Goal: Find specific page/section: Find specific page/section

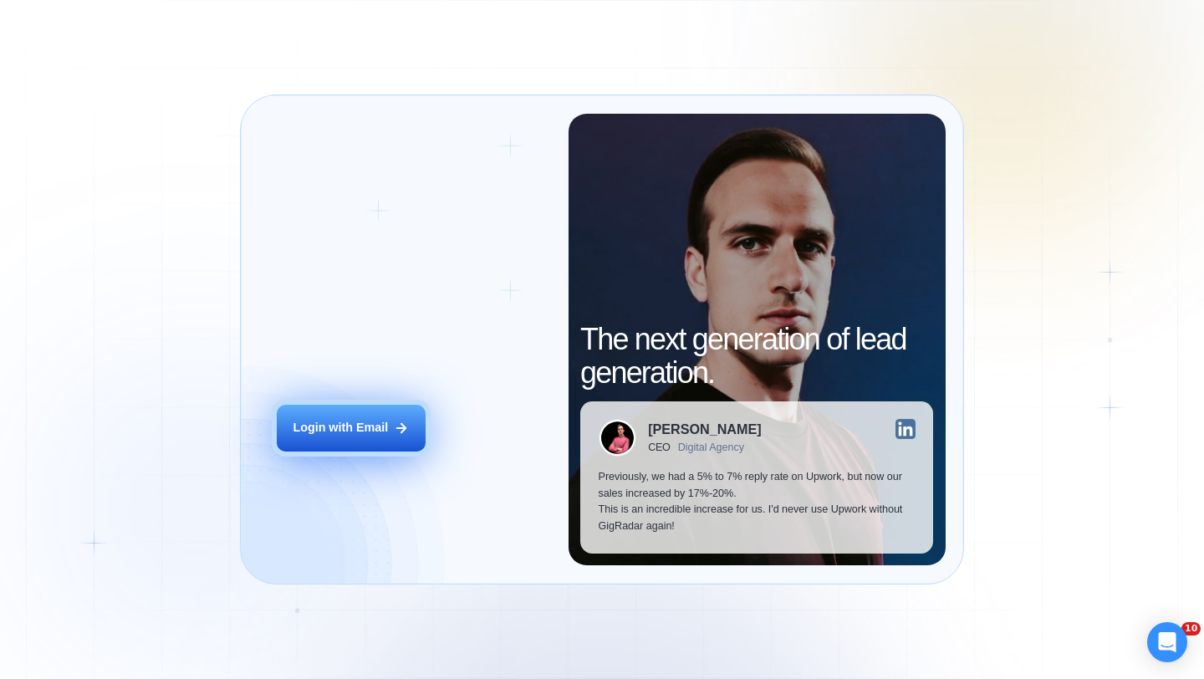
click at [314, 423] on div "Login with Email" at bounding box center [340, 428] width 95 height 17
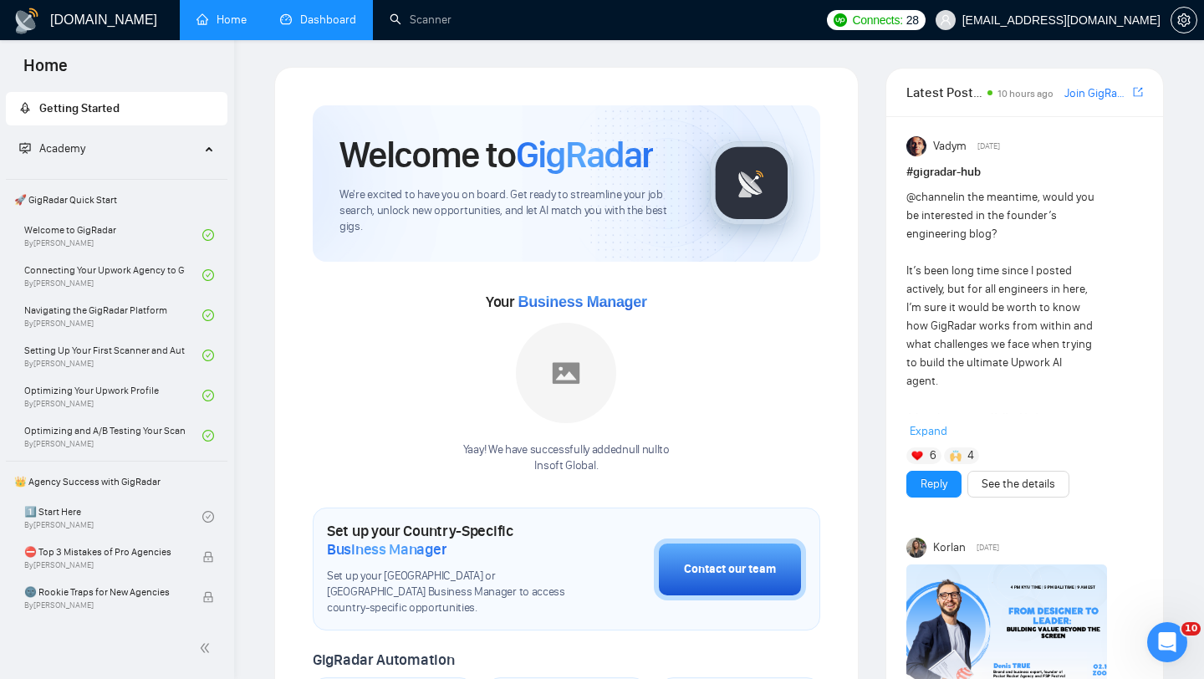
click at [305, 21] on link "Dashboard" at bounding box center [318, 20] width 76 height 14
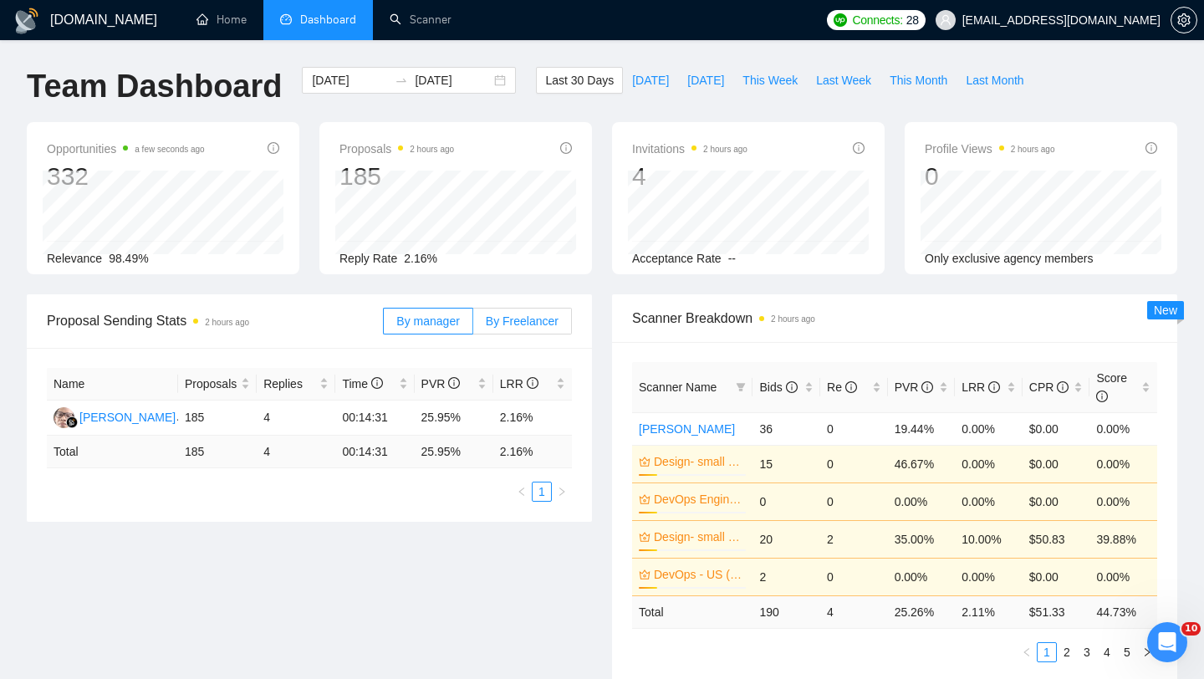
click at [500, 327] on span "By Freelancer" at bounding box center [522, 321] width 73 height 13
click at [473, 325] on input "By Freelancer" at bounding box center [473, 325] width 0 height 0
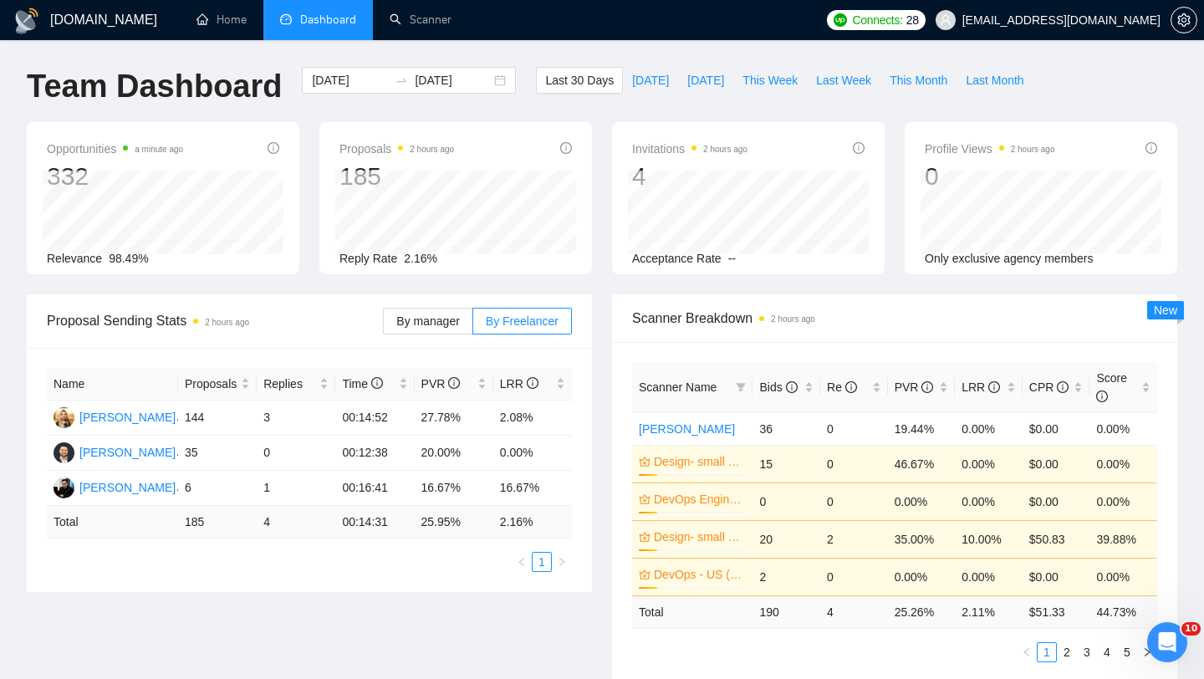
click at [320, 291] on div "Opportunities a minute ago 332 2025-10-01 Relevant 4 Relevance 98.49% Proposals…" at bounding box center [602, 208] width 1171 height 172
click at [407, 259] on span "2.16%" at bounding box center [420, 258] width 33 height 13
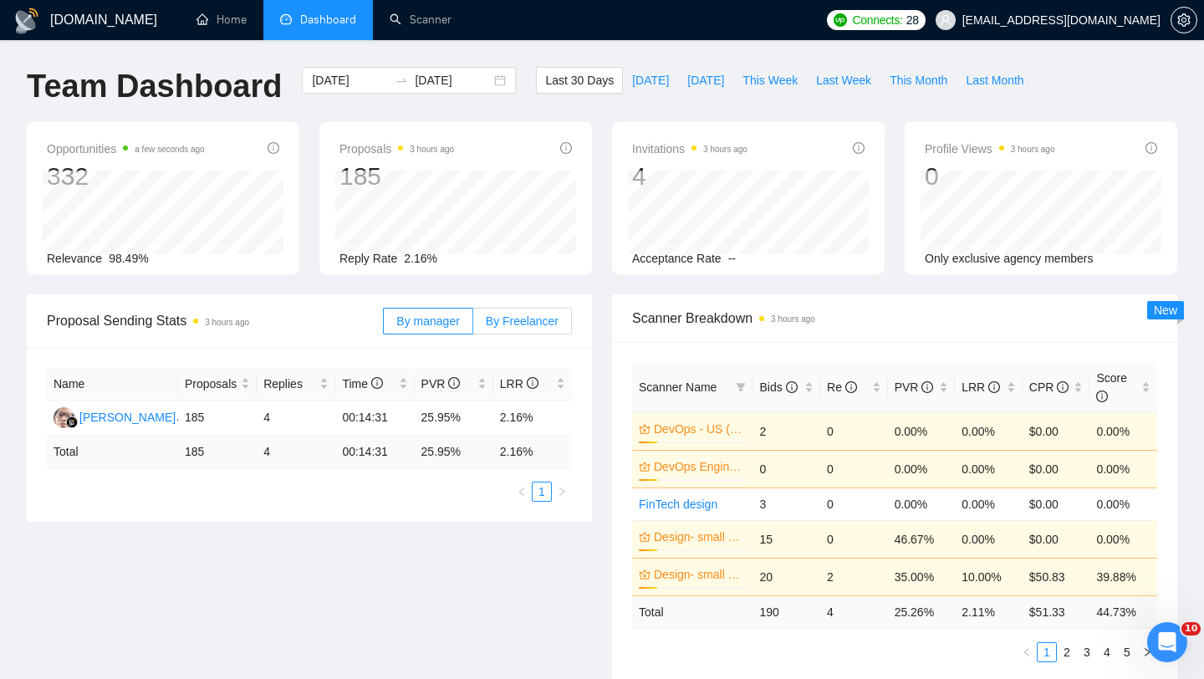
click at [533, 325] on span "By Freelancer" at bounding box center [522, 321] width 73 height 13
click at [473, 325] on input "By Freelancer" at bounding box center [473, 325] width 0 height 0
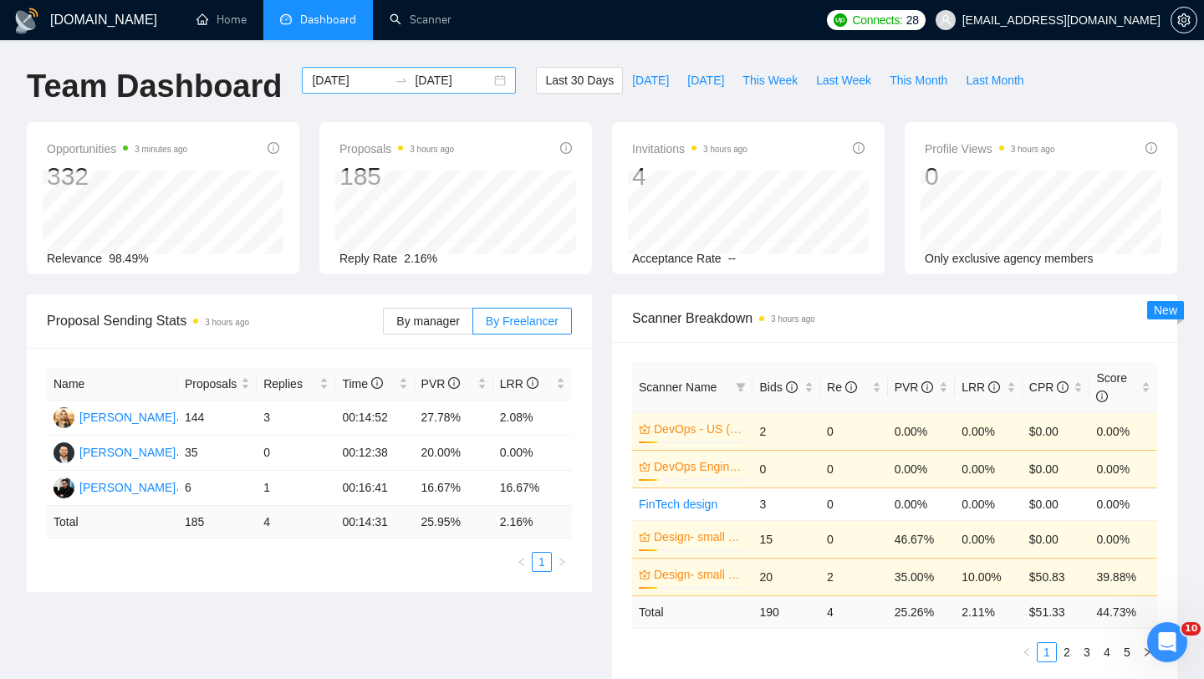
click at [491, 83] on div "2025-09-01 2025-10-01" at bounding box center [409, 80] width 214 height 27
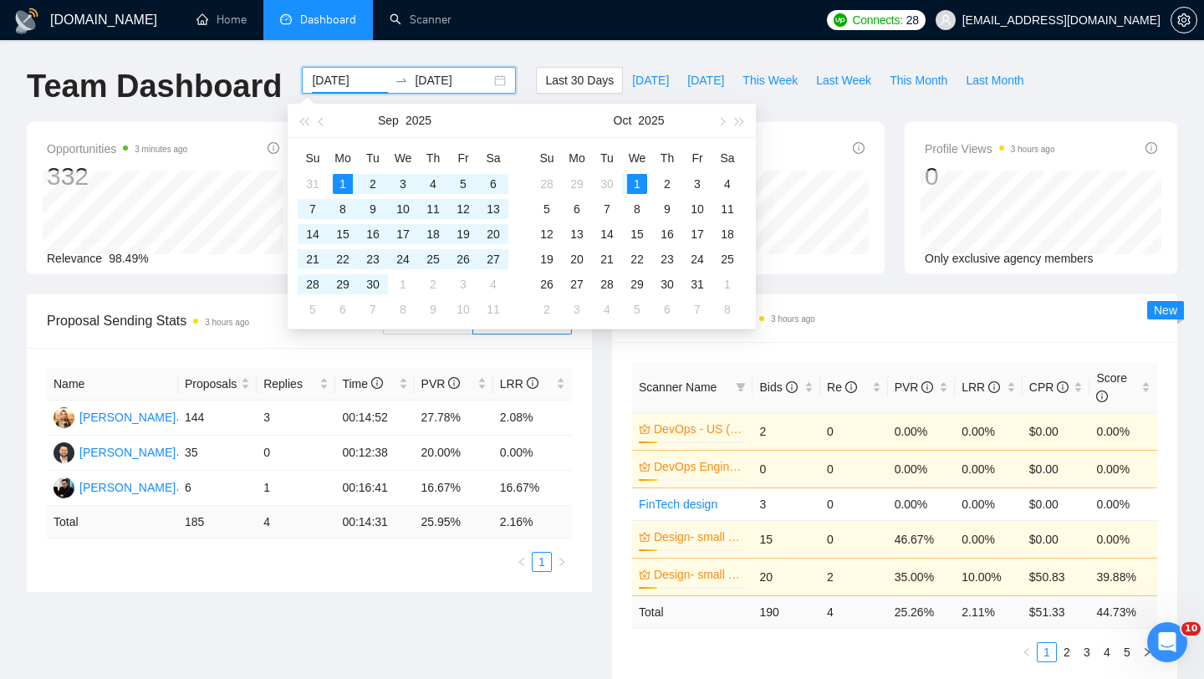
click at [501, 61] on div "GigRadar.io Home Dashboard Scanner Connects: 28 documents@cmlatitude.com Team D…" at bounding box center [602, 682] width 1204 height 1364
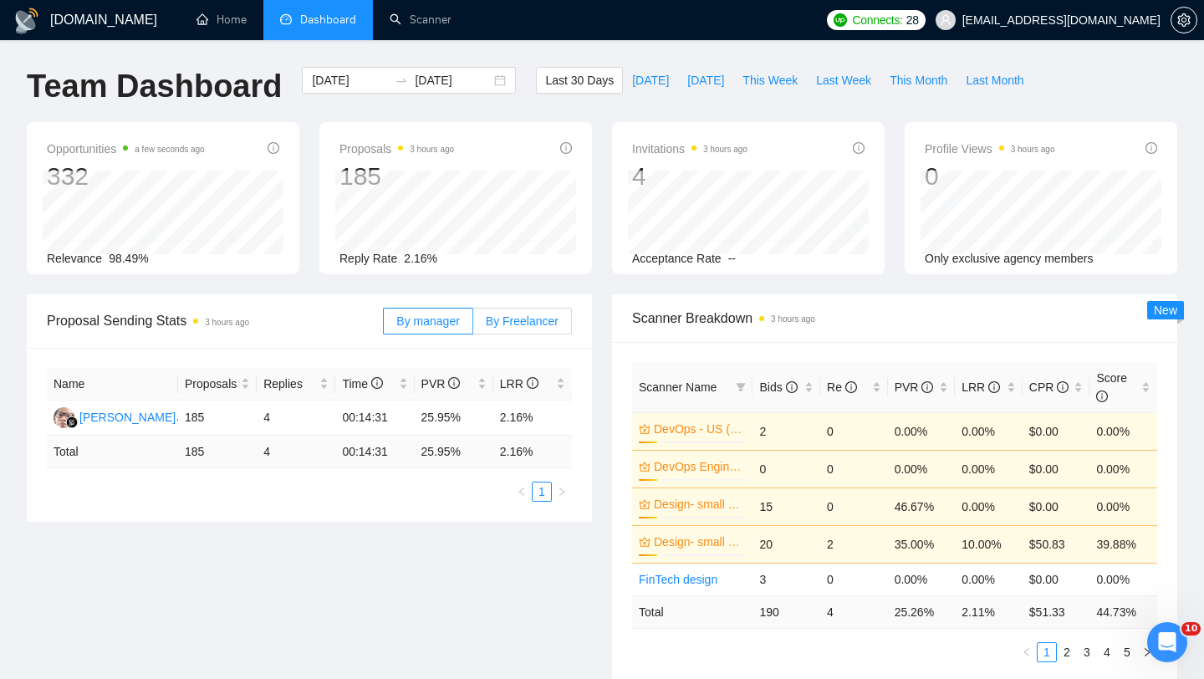
click at [507, 326] on span "By Freelancer" at bounding box center [522, 321] width 73 height 13
click at [473, 325] on input "By Freelancer" at bounding box center [473, 325] width 0 height 0
